Goal: Task Accomplishment & Management: Use online tool/utility

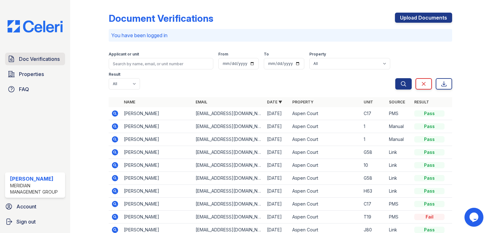
click at [32, 60] on span "Doc Verifications" at bounding box center [39, 59] width 41 height 8
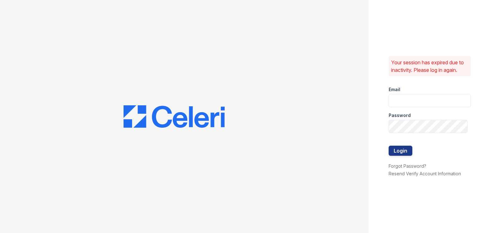
type input "pamela@mmgmgt.com"
click at [406, 153] on button "Login" at bounding box center [400, 151] width 24 height 10
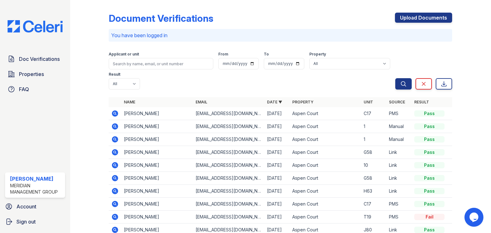
click at [18, 6] on div "Doc Verifications Properties FAQ Pamela Battle Meridian Management Group Accoun…" at bounding box center [35, 116] width 70 height 233
drag, startPoint x: 15, startPoint y: 14, endPoint x: -6, endPoint y: -33, distance: 51.7
click at [0, 0] on html "Doc Verifications Properties FAQ Pamela Battle Meridian Management Group Accoun…" at bounding box center [245, 116] width 491 height 233
click at [115, 111] on icon at bounding box center [115, 114] width 6 height 6
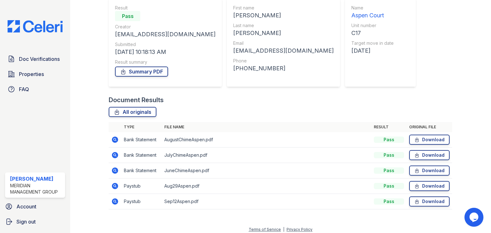
scroll to position [64, 0]
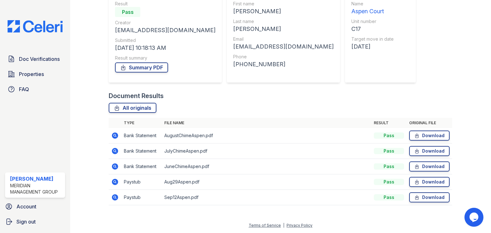
click at [114, 197] on icon at bounding box center [115, 197] width 2 height 2
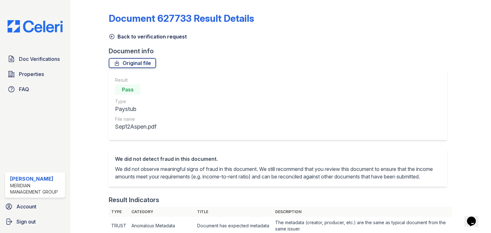
click at [113, 36] on icon at bounding box center [112, 36] width 6 height 6
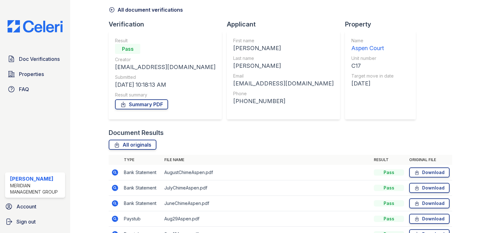
scroll to position [63, 0]
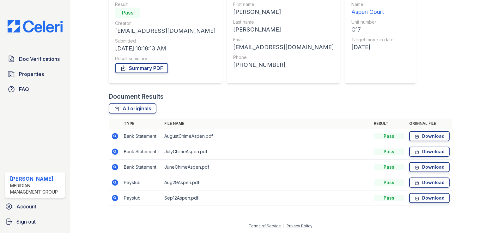
click at [116, 183] on icon at bounding box center [115, 183] width 6 height 6
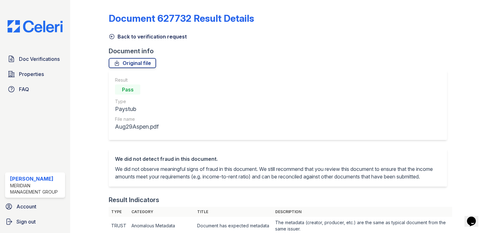
click at [112, 36] on icon at bounding box center [112, 36] width 6 height 6
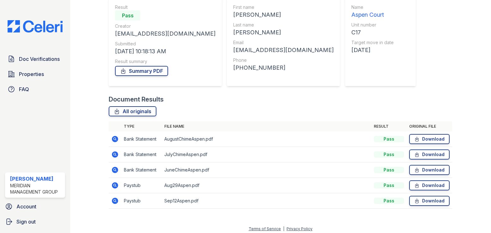
scroll to position [64, 0]
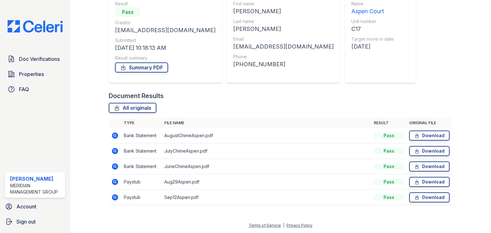
click at [113, 166] on icon at bounding box center [115, 167] width 6 height 6
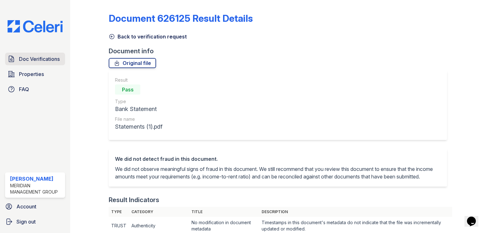
scroll to position [359, 0]
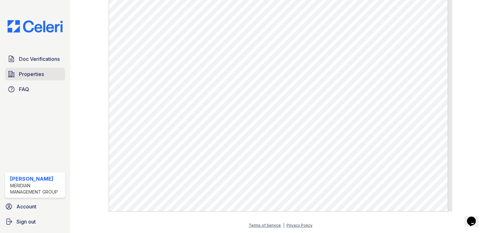
click at [25, 77] on span "Properties" at bounding box center [31, 74] width 25 height 8
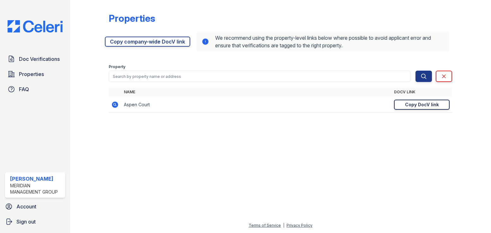
click at [430, 106] on div "Copy DocV link" at bounding box center [422, 105] width 34 height 6
